Goal: Check status: Check status

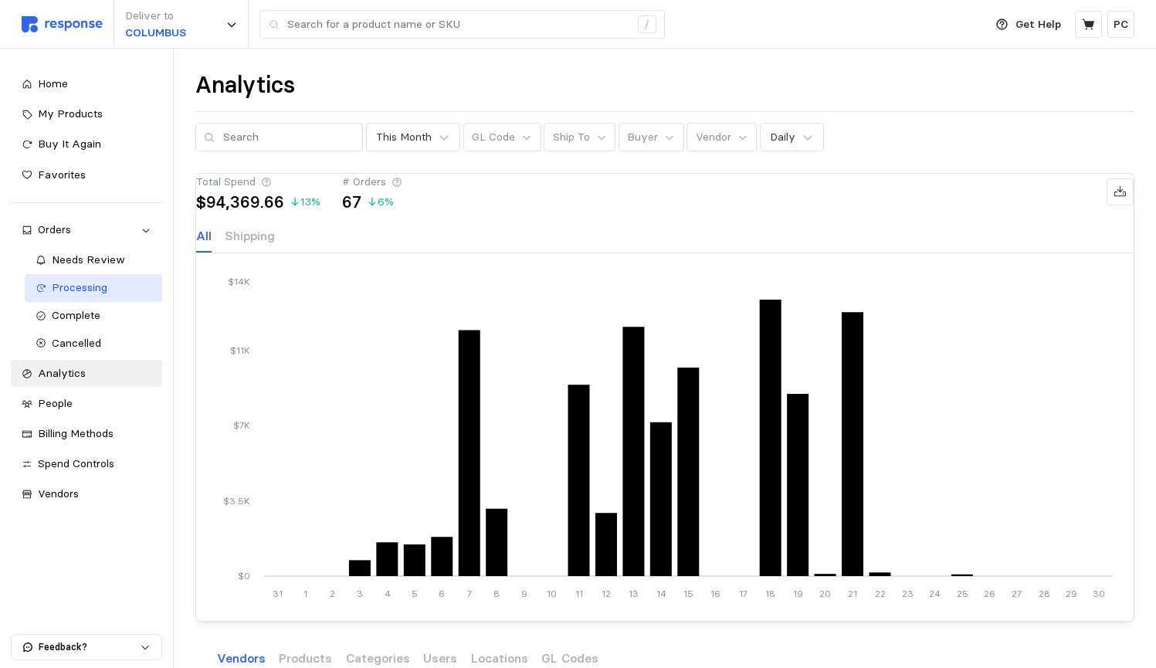
click at [99, 291] on div "Processing" at bounding box center [102, 288] width 100 height 17
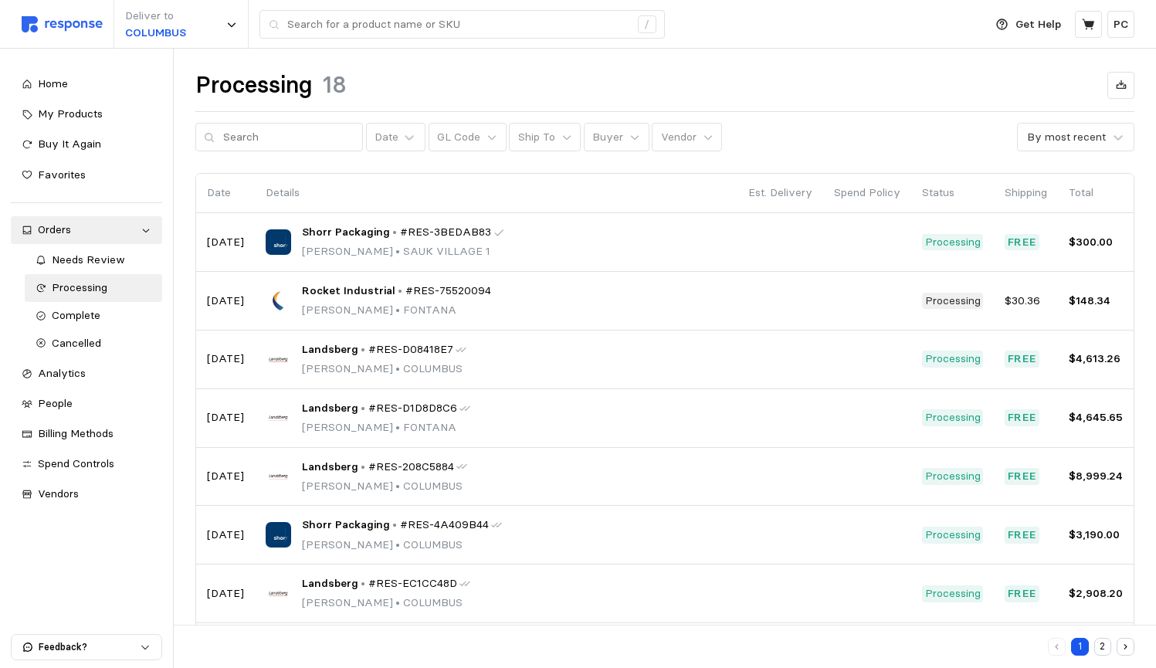
scroll to position [179, 0]
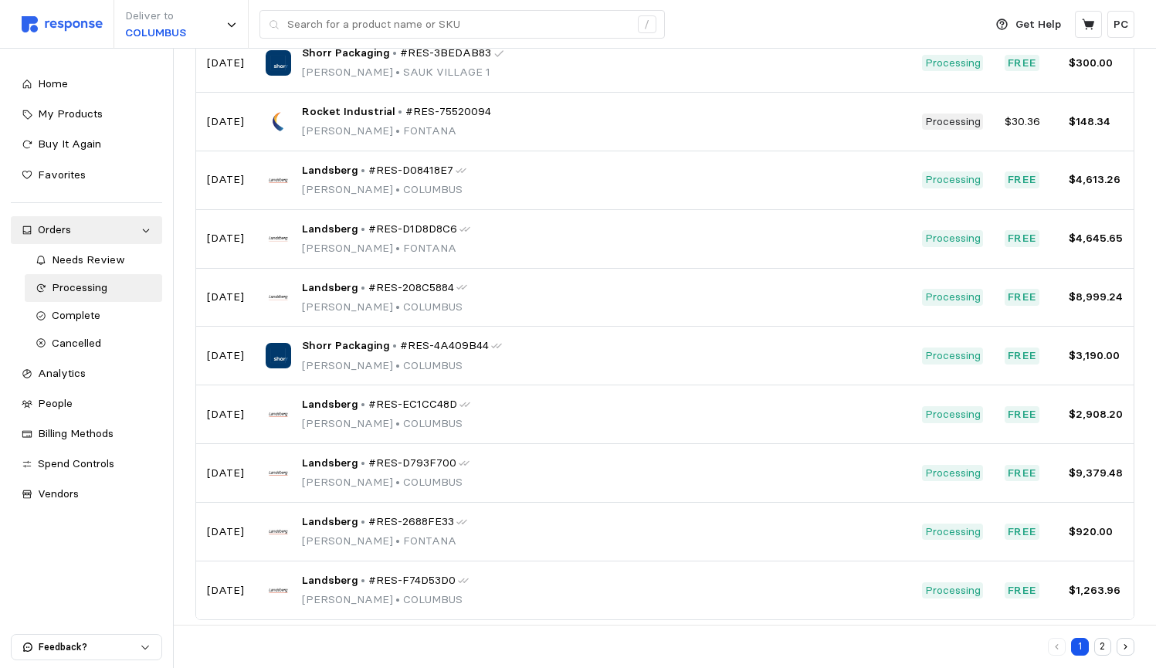
click at [1108, 647] on button "2" at bounding box center [1103, 647] width 18 height 18
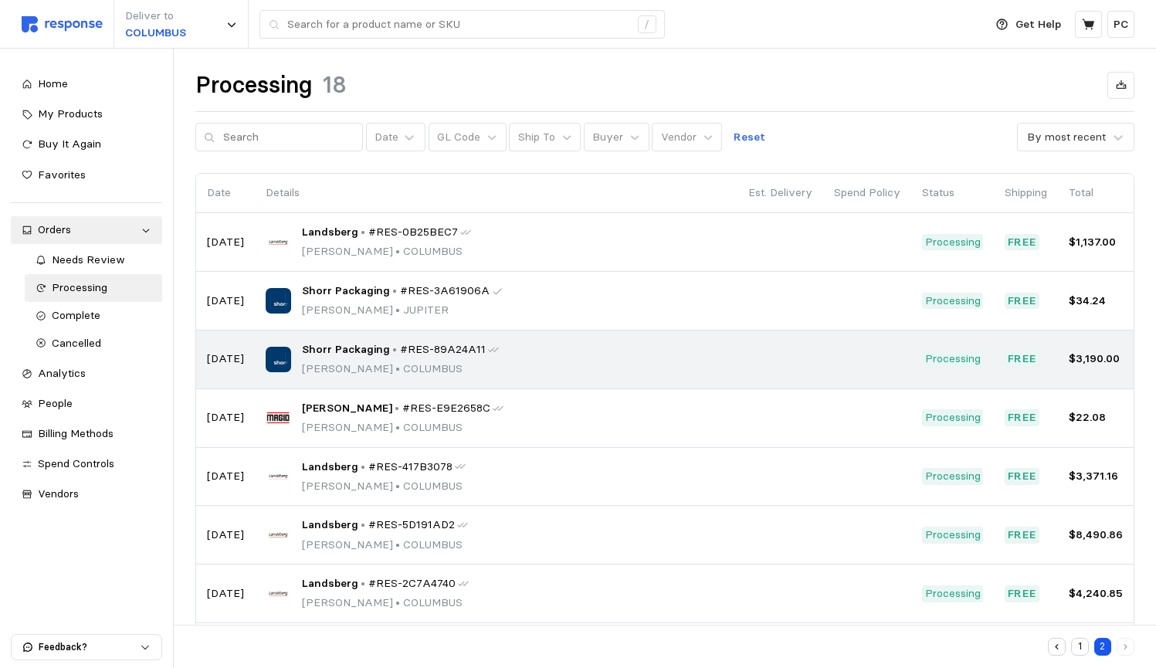
scroll to position [65, 0]
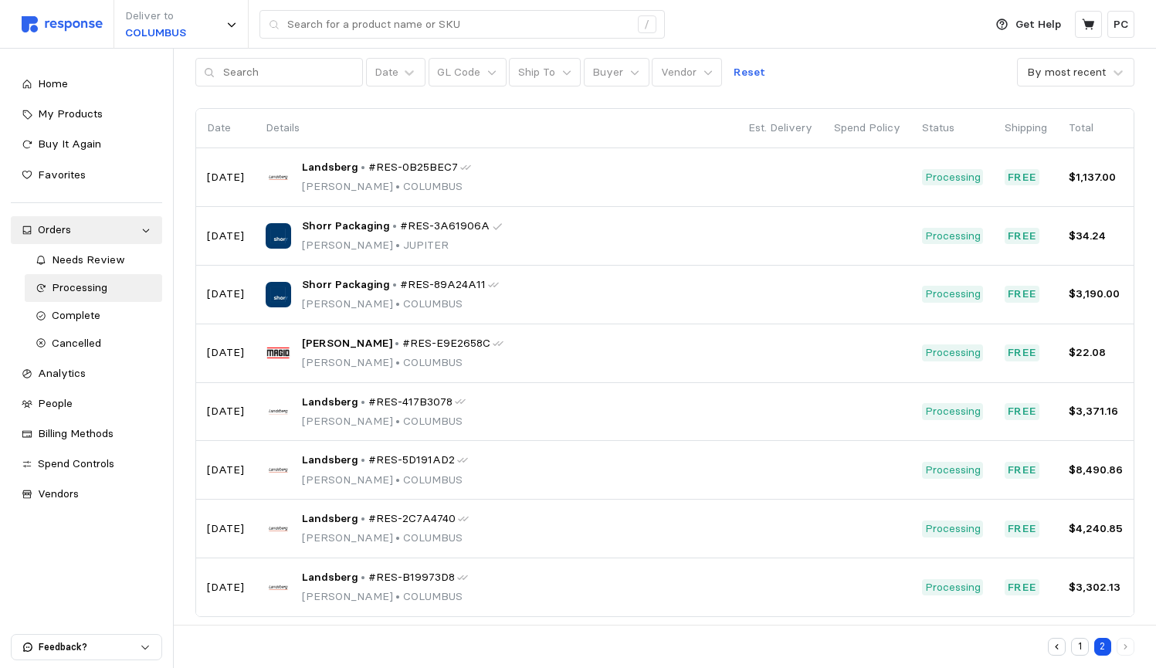
click at [1077, 648] on button "1" at bounding box center [1080, 647] width 18 height 18
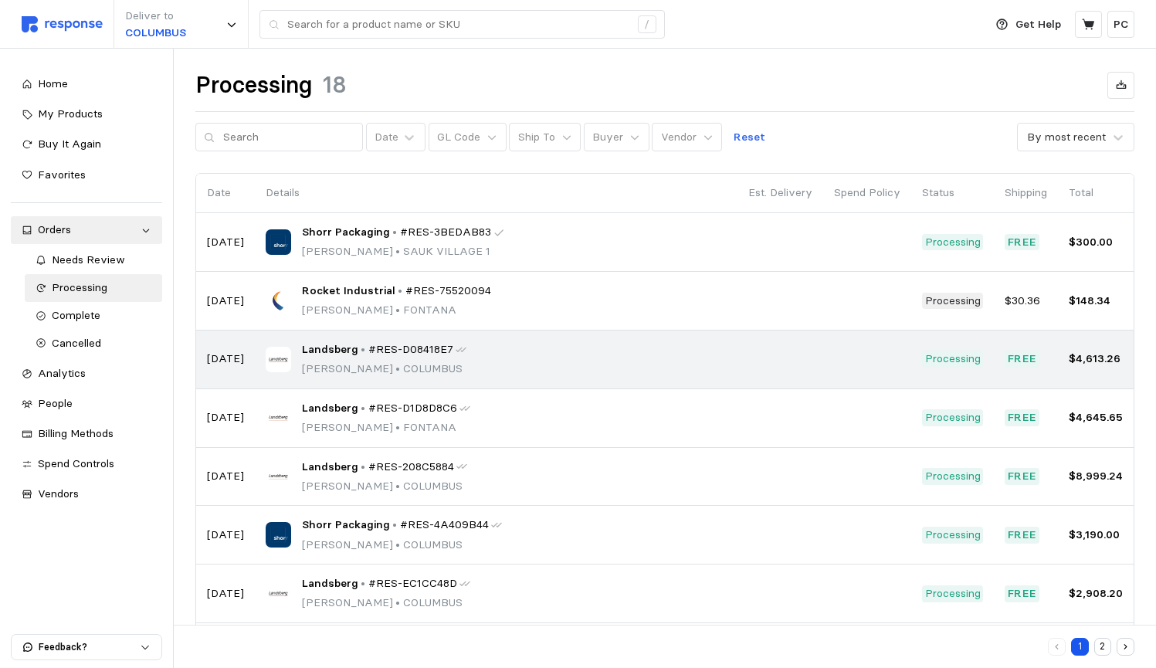
click at [738, 361] on td "Landsberg • #RES-D08418E7 Pearl Puentes • COLUMBUS" at bounding box center [496, 360] width 483 height 59
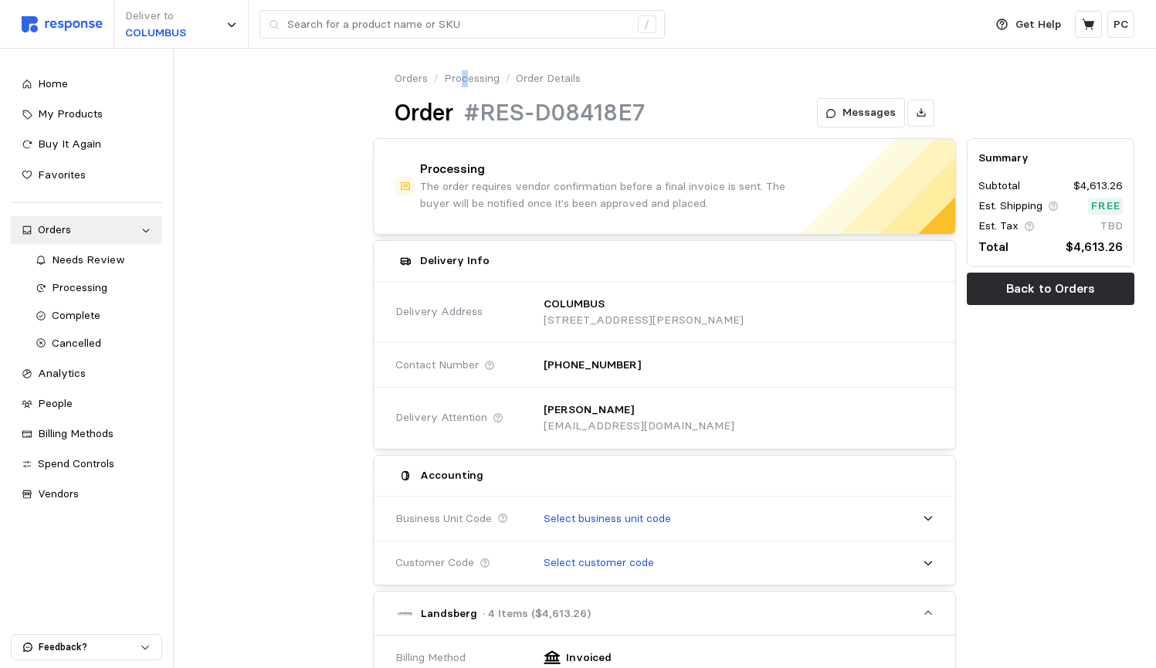
click at [464, 81] on link "Processing" at bounding box center [472, 78] width 56 height 17
